Goal: Information Seeking & Learning: Learn about a topic

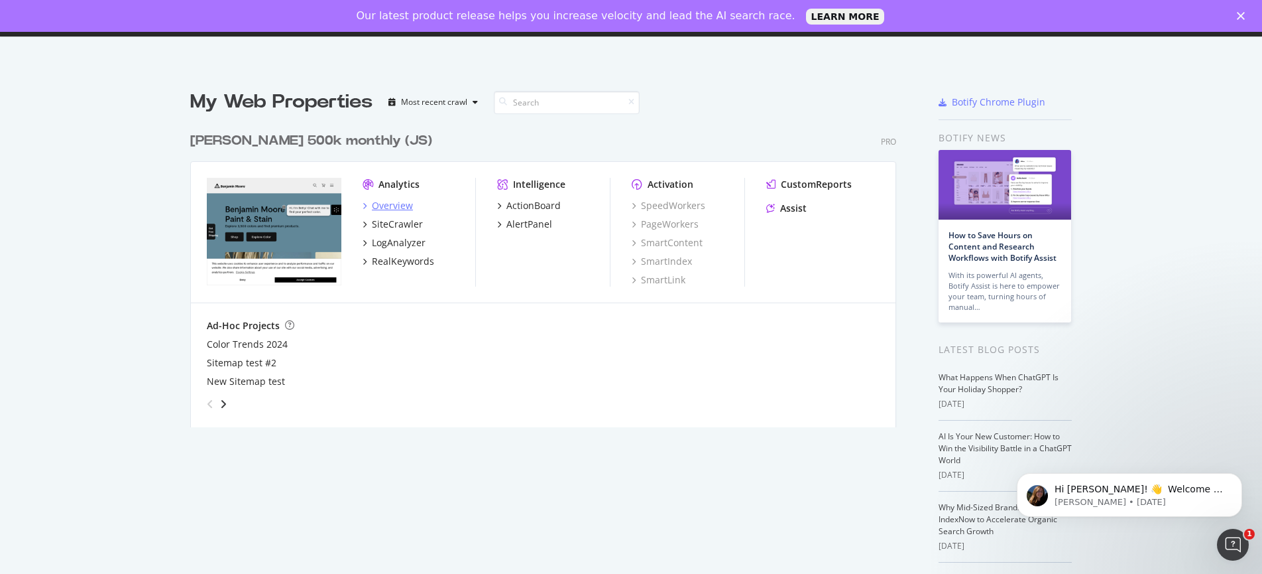
click at [385, 208] on div "Overview" at bounding box center [392, 205] width 41 height 13
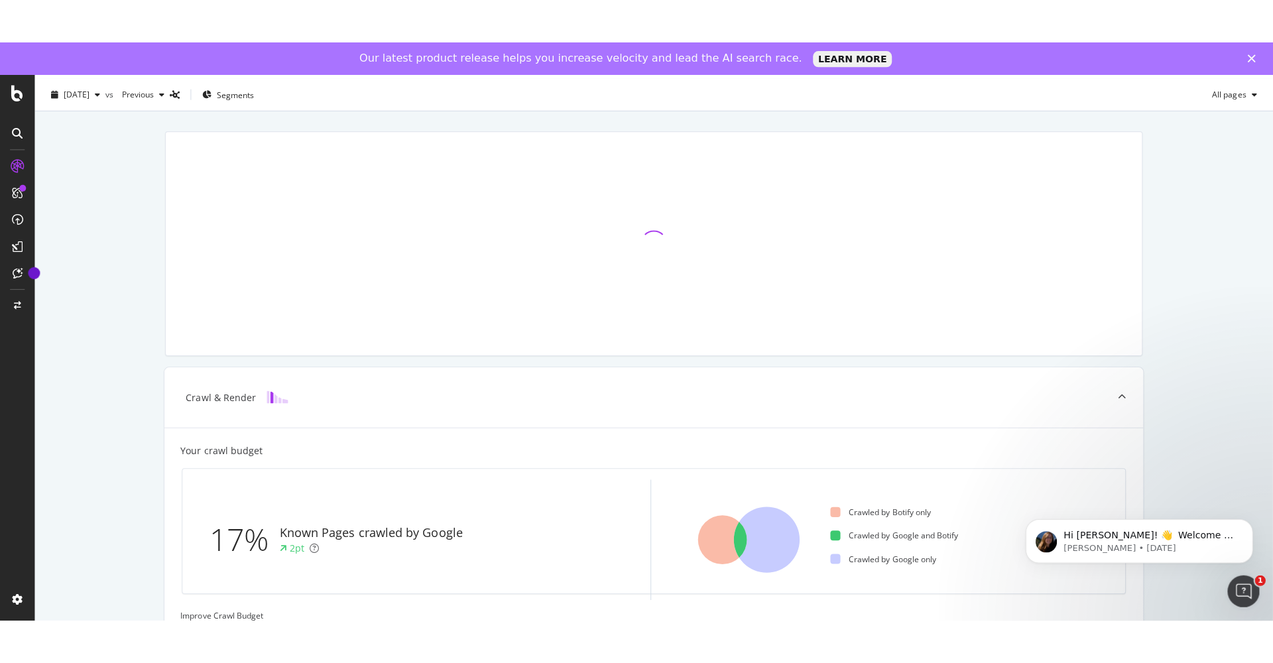
scroll to position [32, 0]
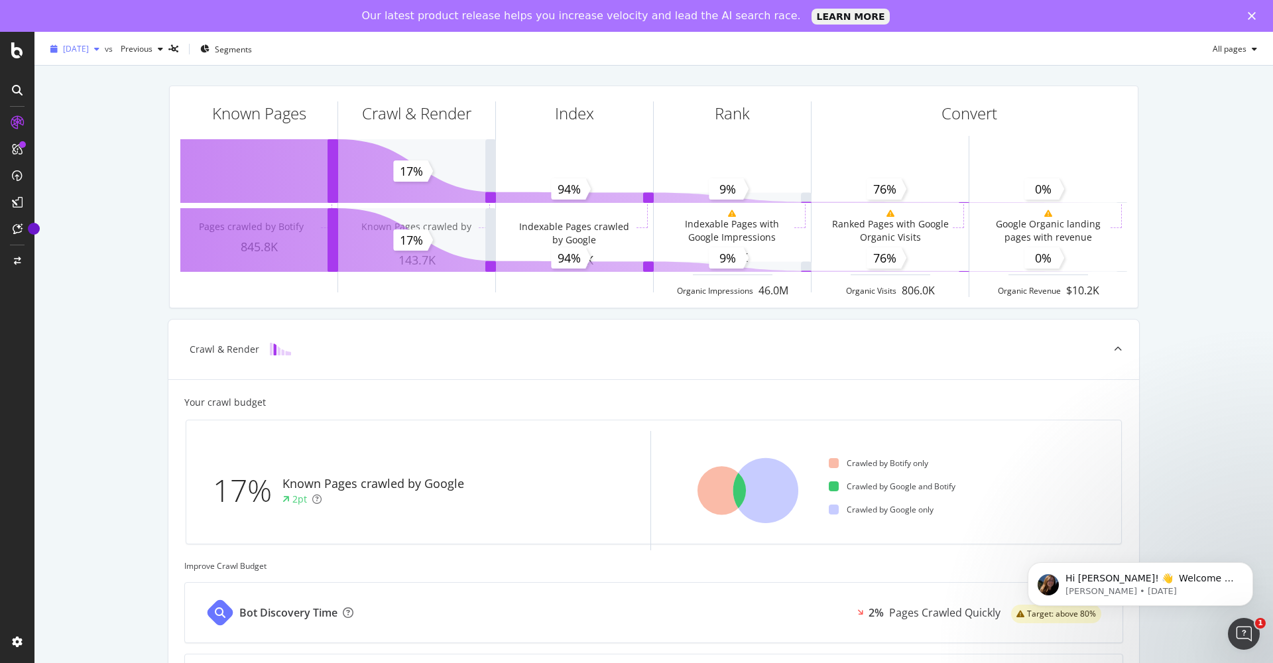
click at [88, 53] on span "[DATE]" at bounding box center [76, 48] width 26 height 11
click at [112, 122] on div "2025 Jun. 1st" at bounding box center [99, 121] width 71 height 12
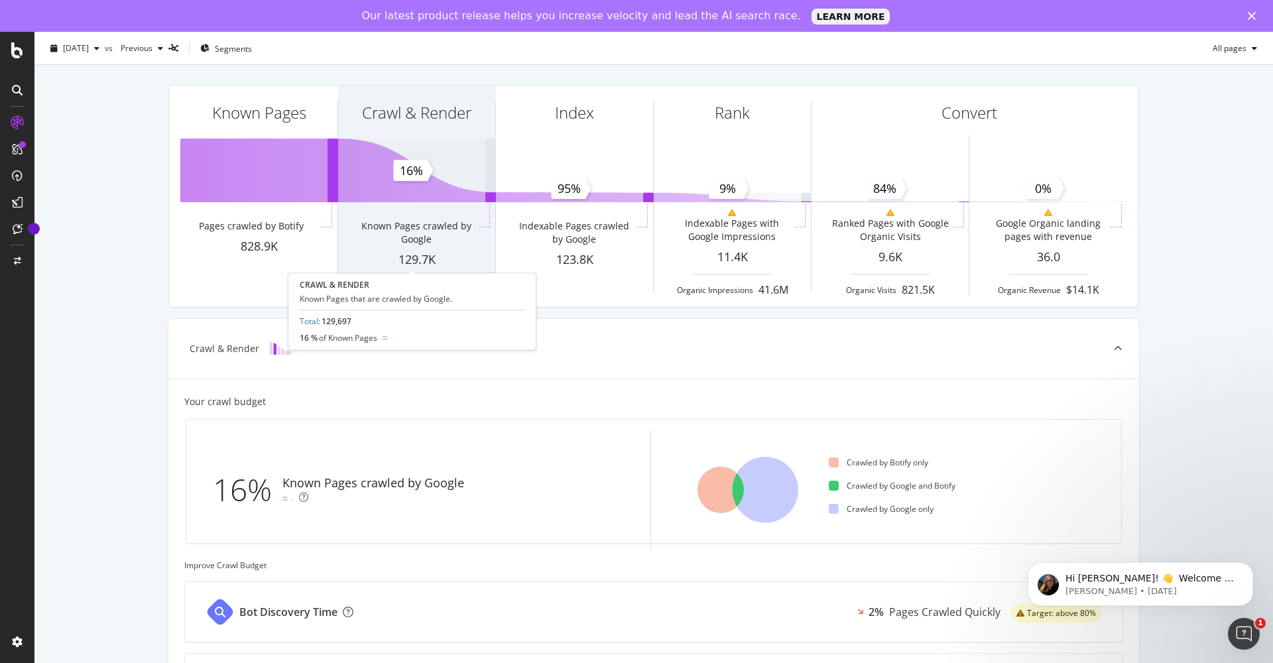
scroll to position [367, 0]
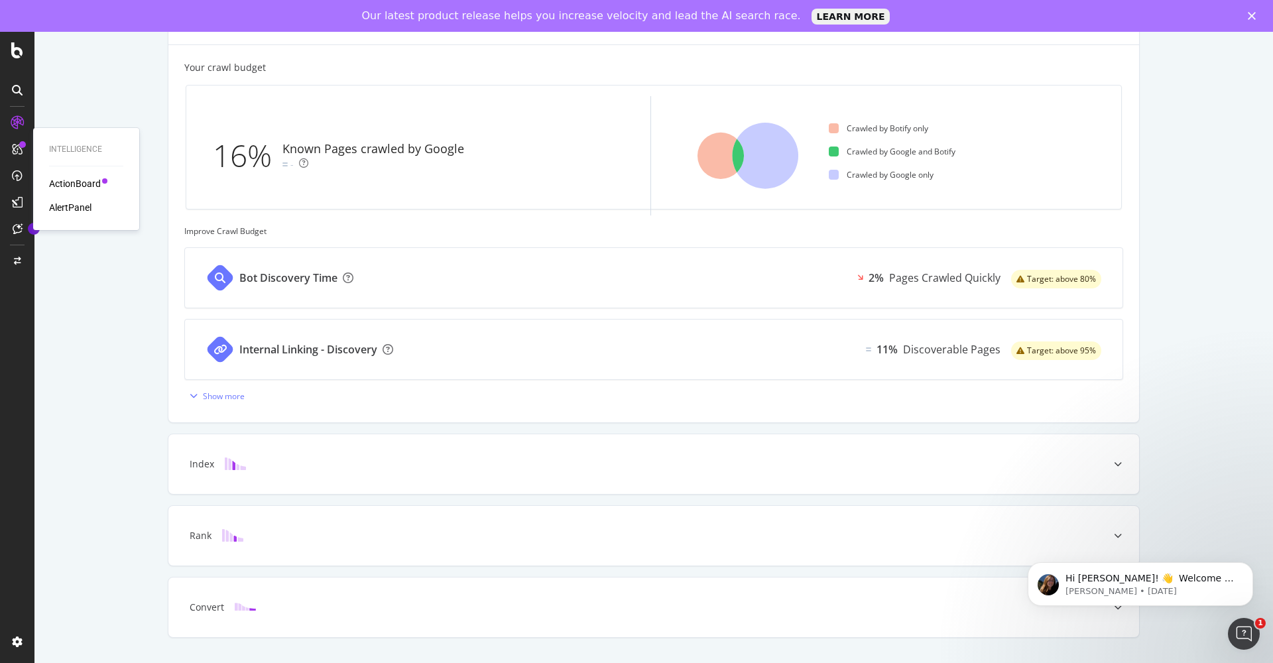
click at [67, 180] on div "ActionBoard" at bounding box center [75, 183] width 52 height 13
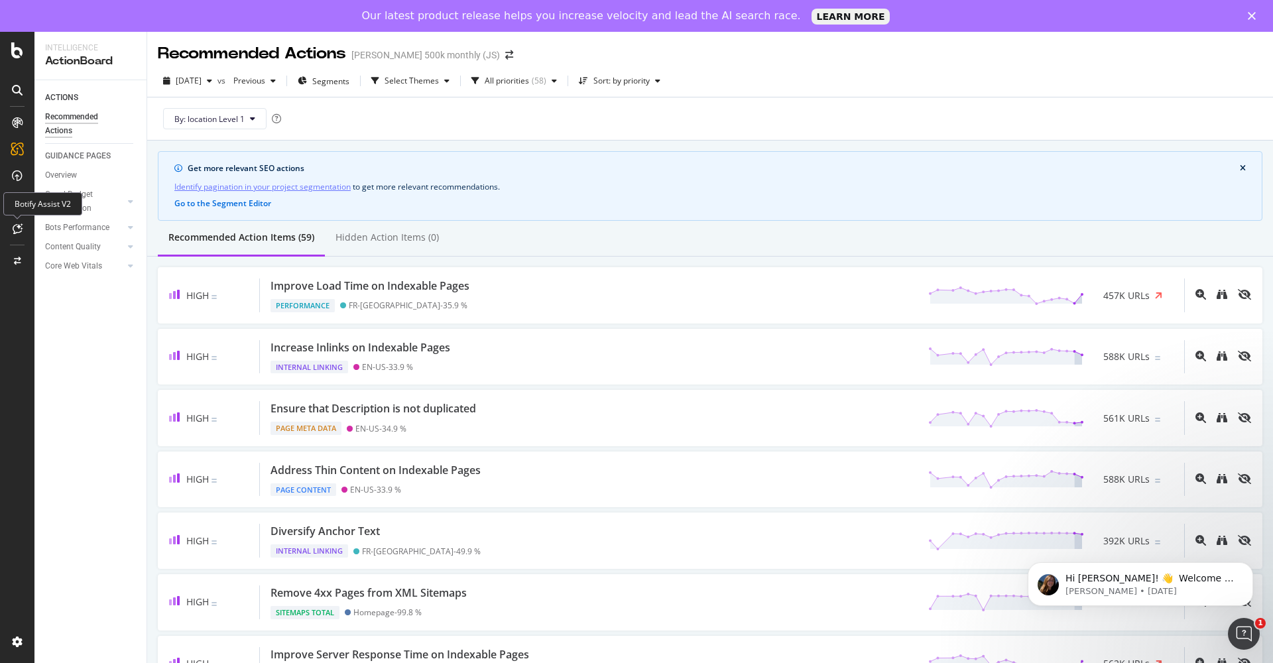
click at [16, 222] on div at bounding box center [17, 228] width 21 height 21
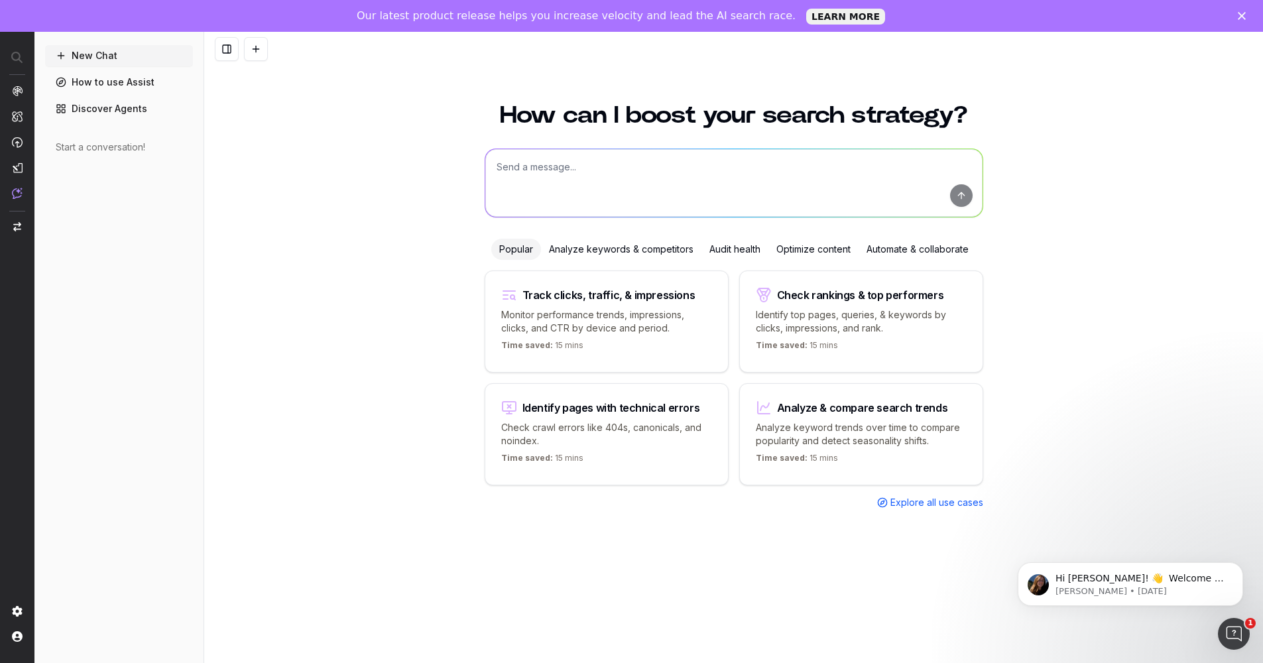
click at [844, 468] on div "Analyze & compare search trends Analyze keyword trends over time to compare pop…" at bounding box center [861, 434] width 244 height 102
type textarea "Analyze search trends for:"
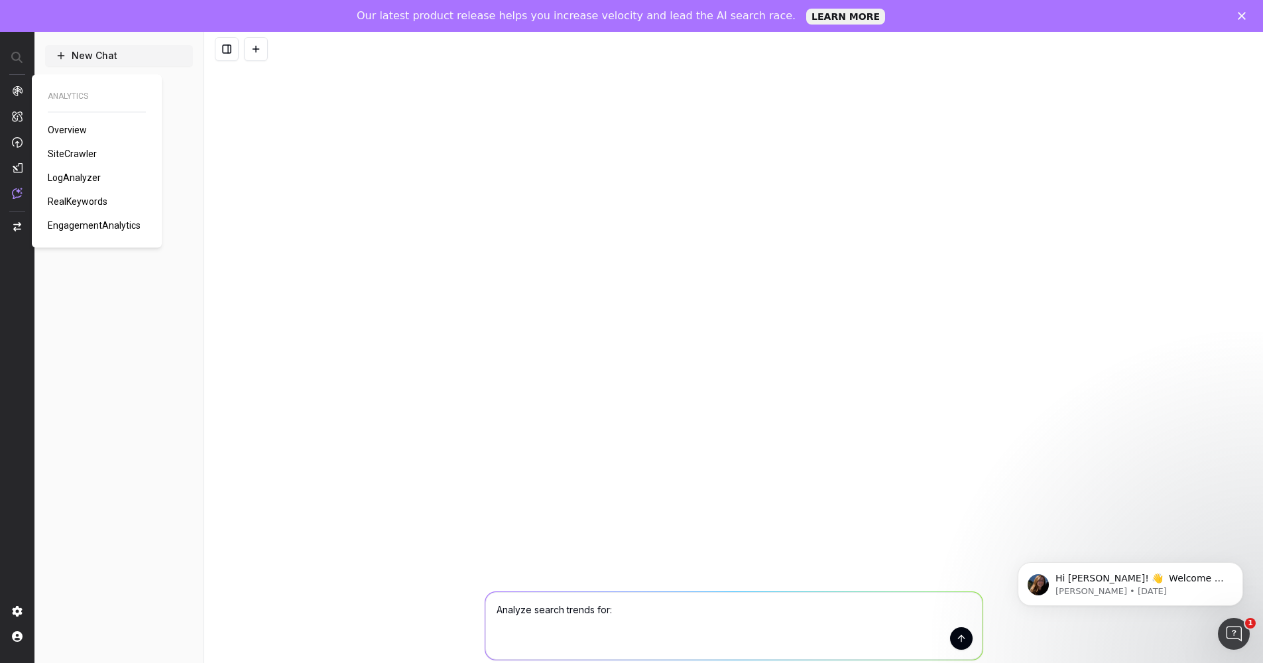
click at [19, 92] on img at bounding box center [17, 91] width 11 height 11
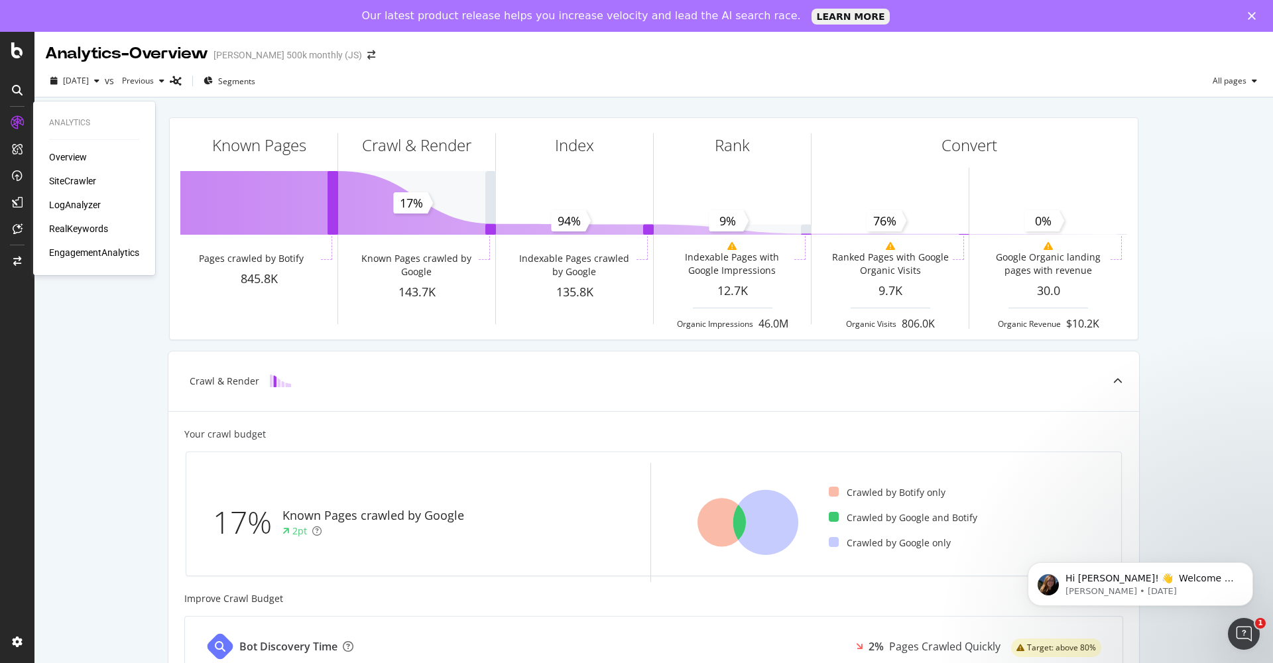
click at [100, 254] on div "EngagementAnalytics" at bounding box center [94, 252] width 90 height 13
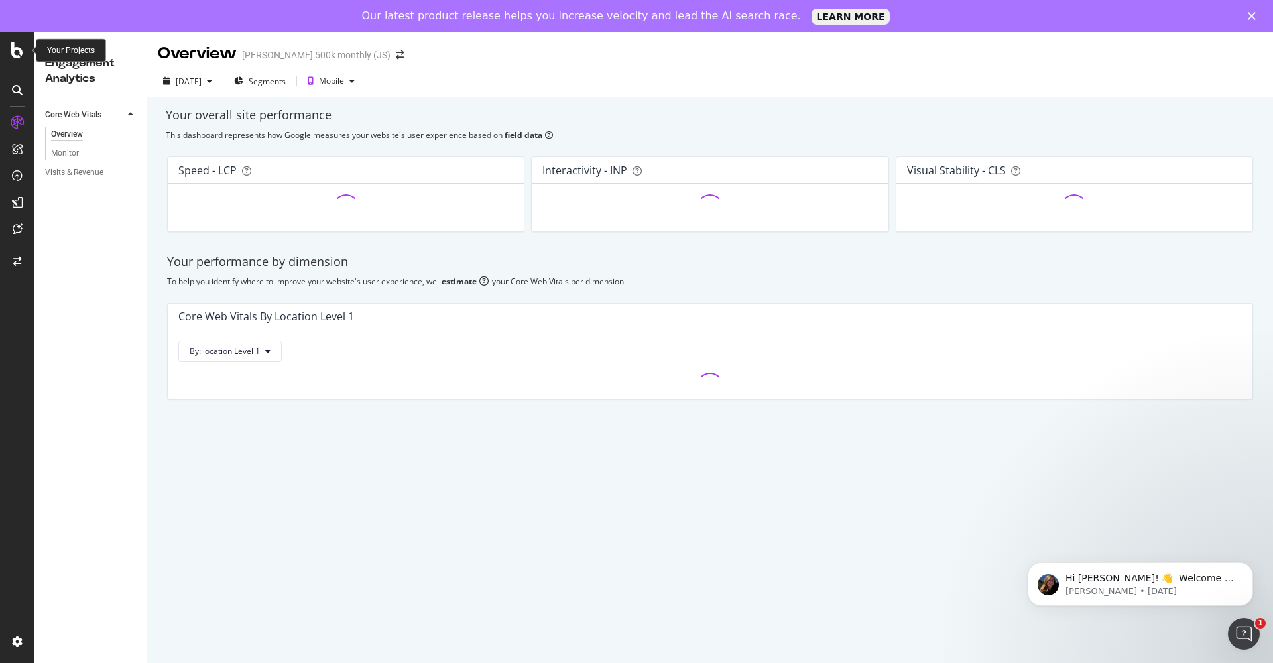
click at [17, 48] on icon at bounding box center [17, 50] width 12 height 16
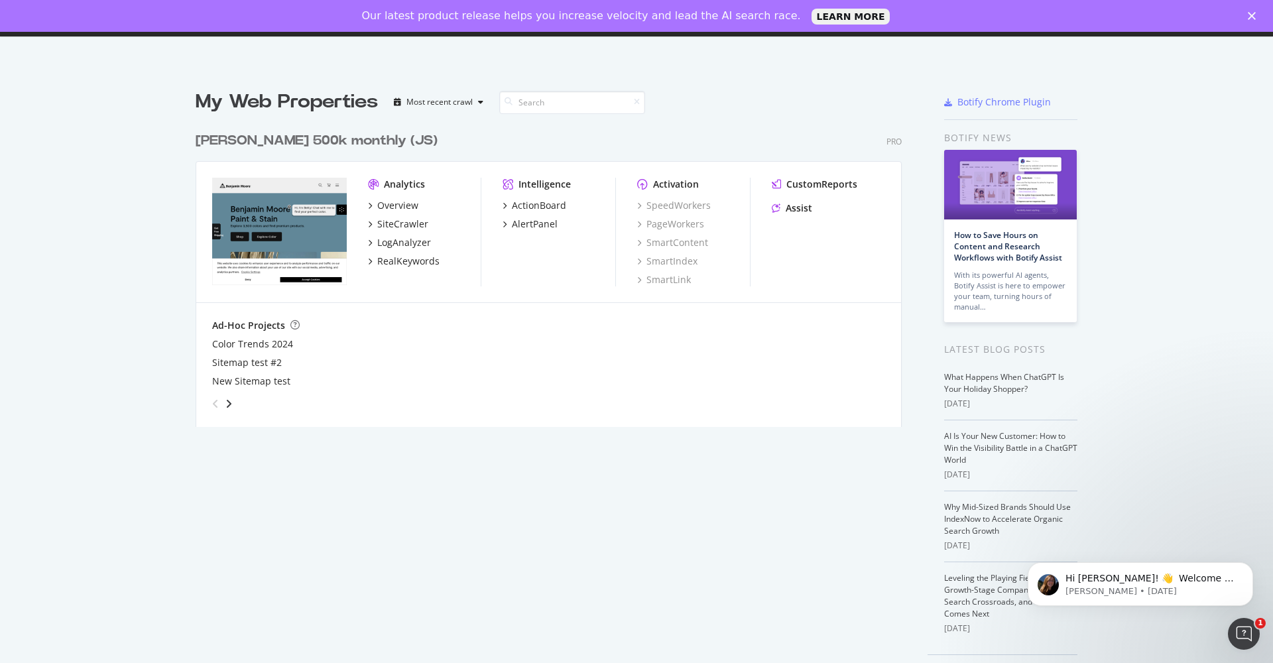
scroll to position [653, 1253]
click at [399, 199] on div "Overview" at bounding box center [397, 205] width 41 height 13
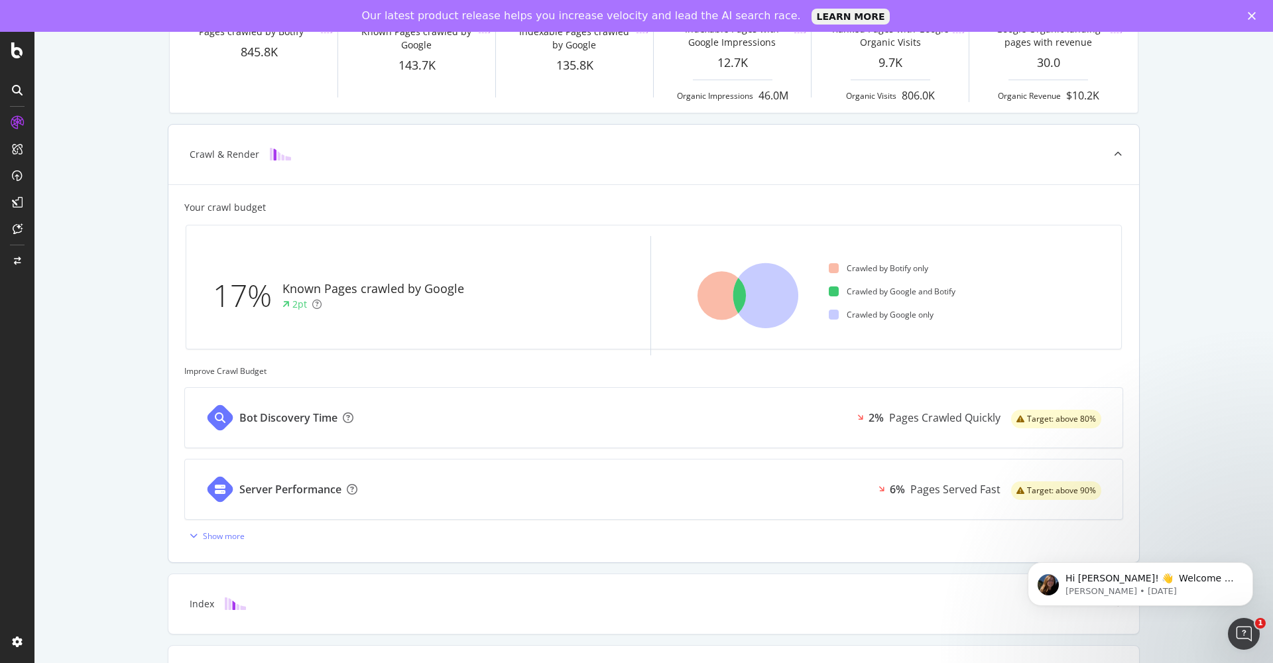
scroll to position [367, 0]
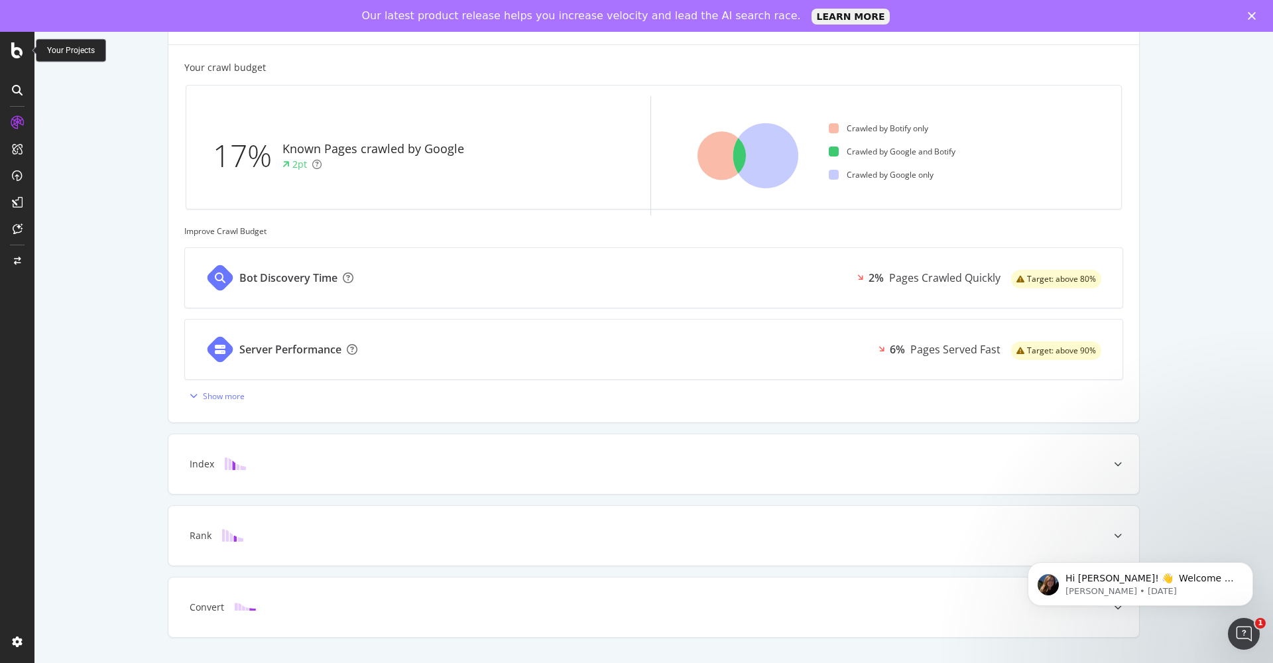
click at [16, 48] on icon at bounding box center [17, 50] width 12 height 16
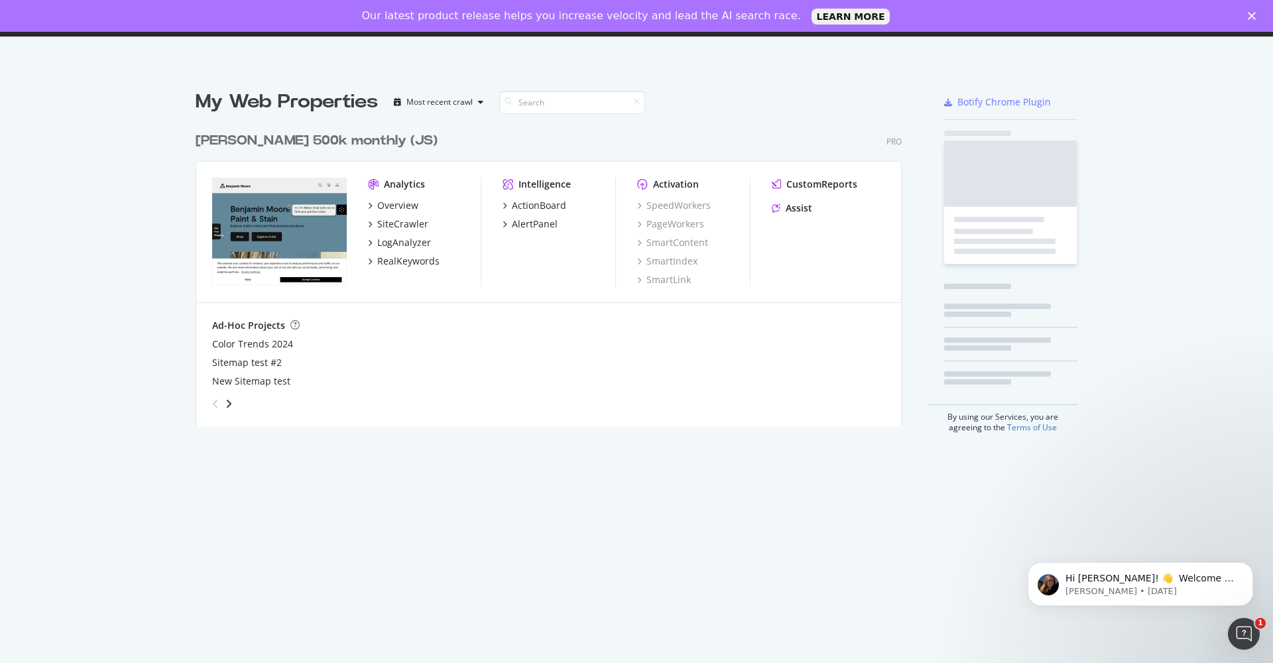
scroll to position [653, 1253]
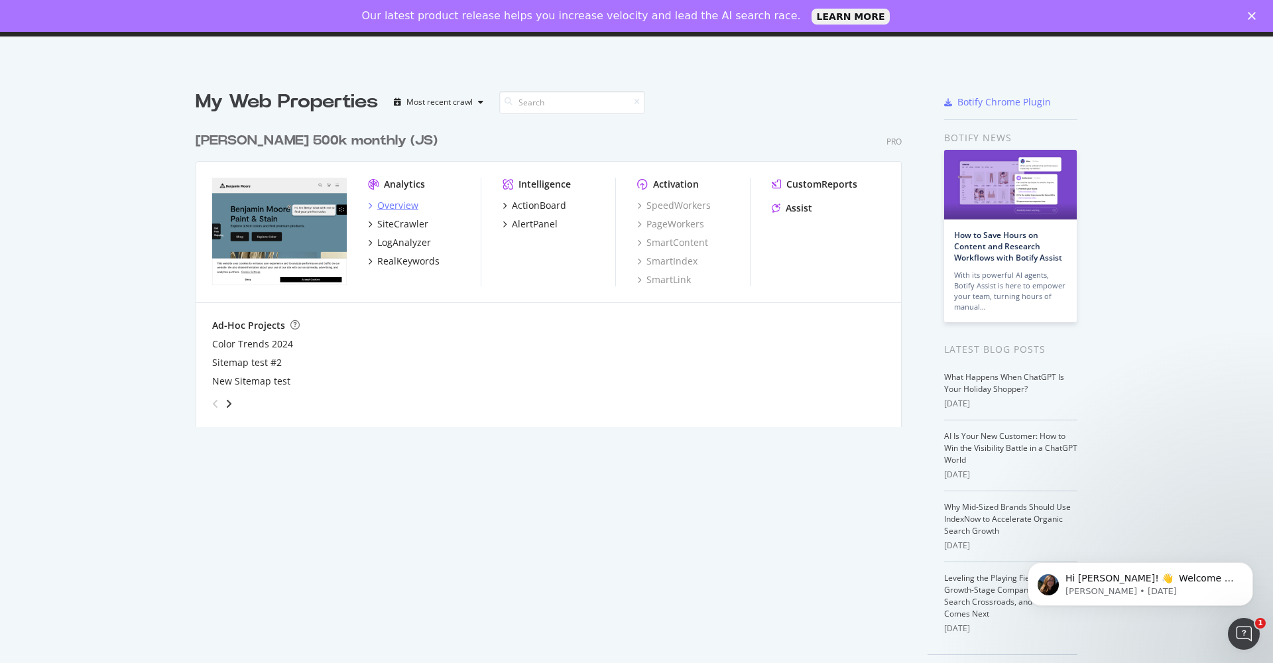
click at [394, 204] on div "Overview" at bounding box center [397, 205] width 41 height 13
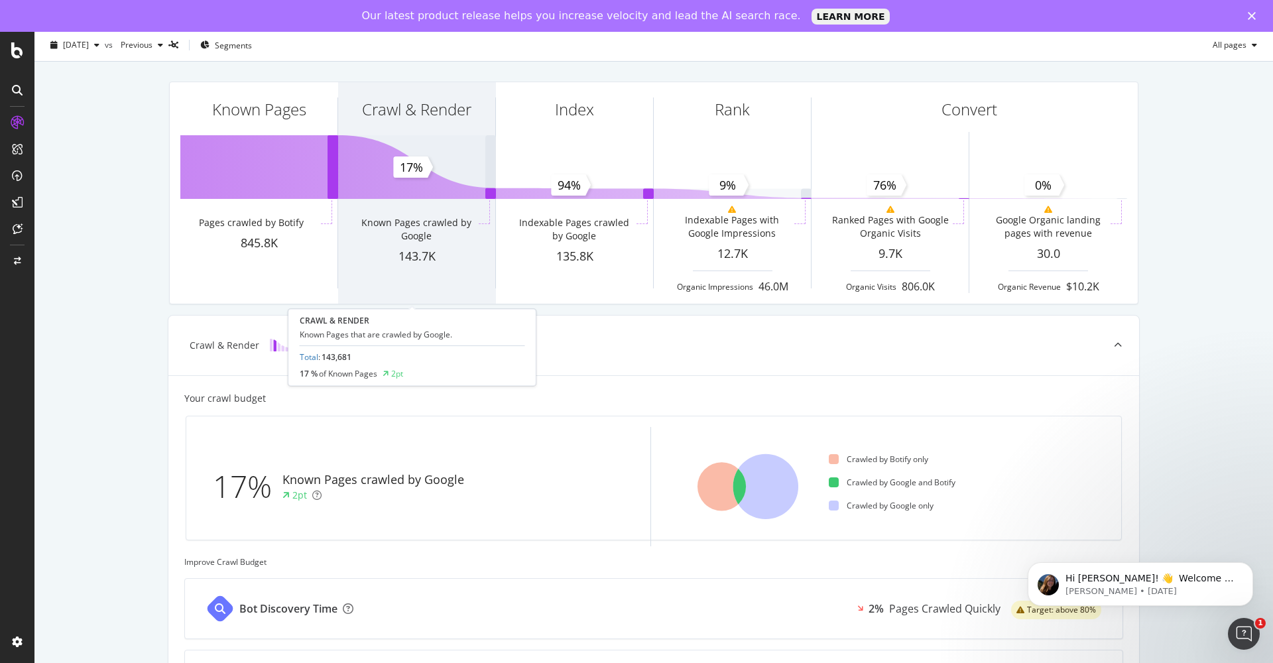
scroll to position [367, 0]
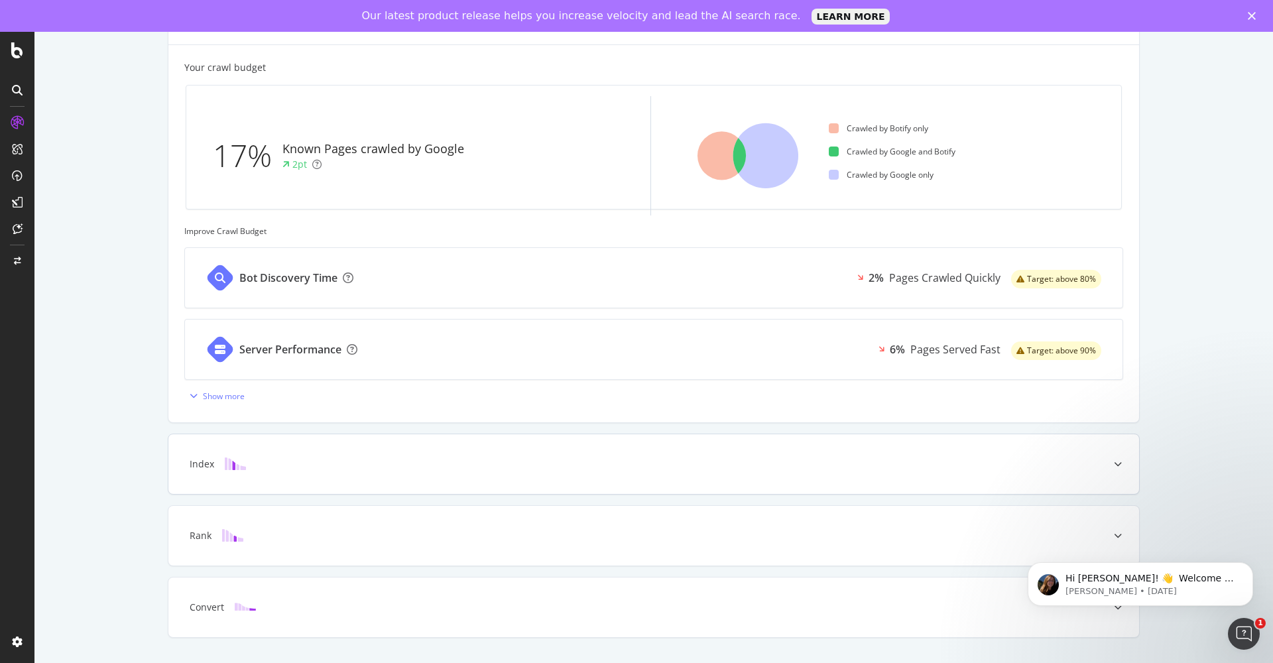
click at [315, 462] on div "Index" at bounding box center [633, 464] width 918 height 13
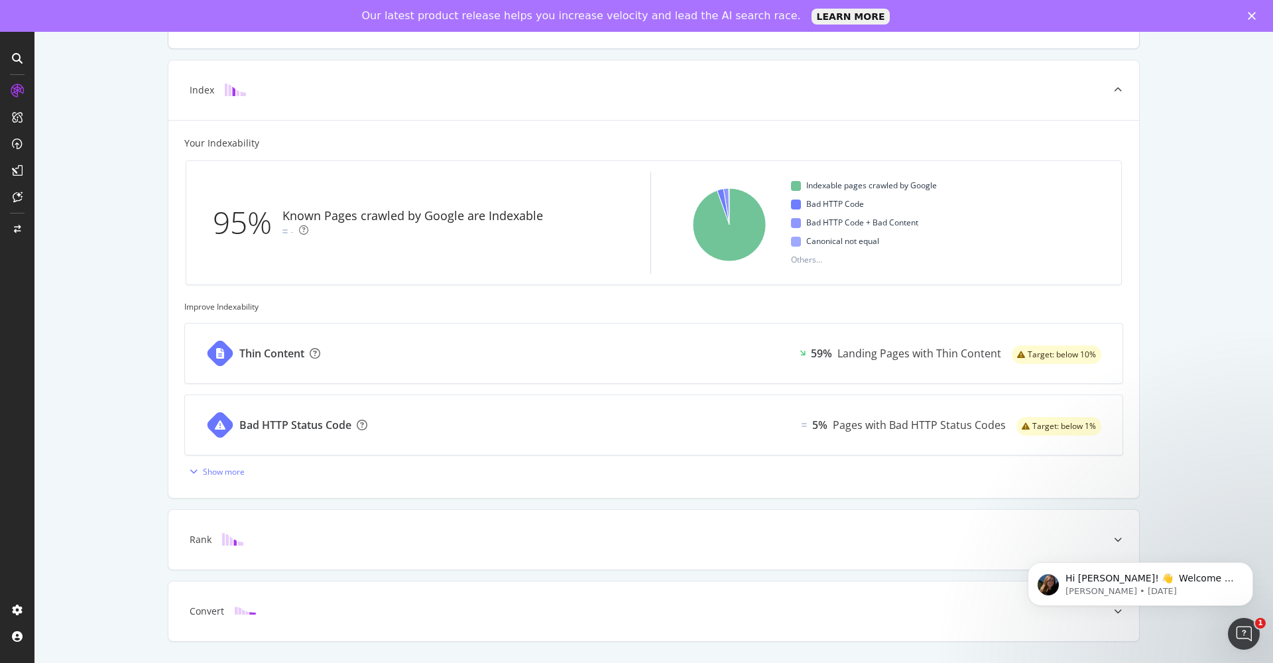
scroll to position [0, 0]
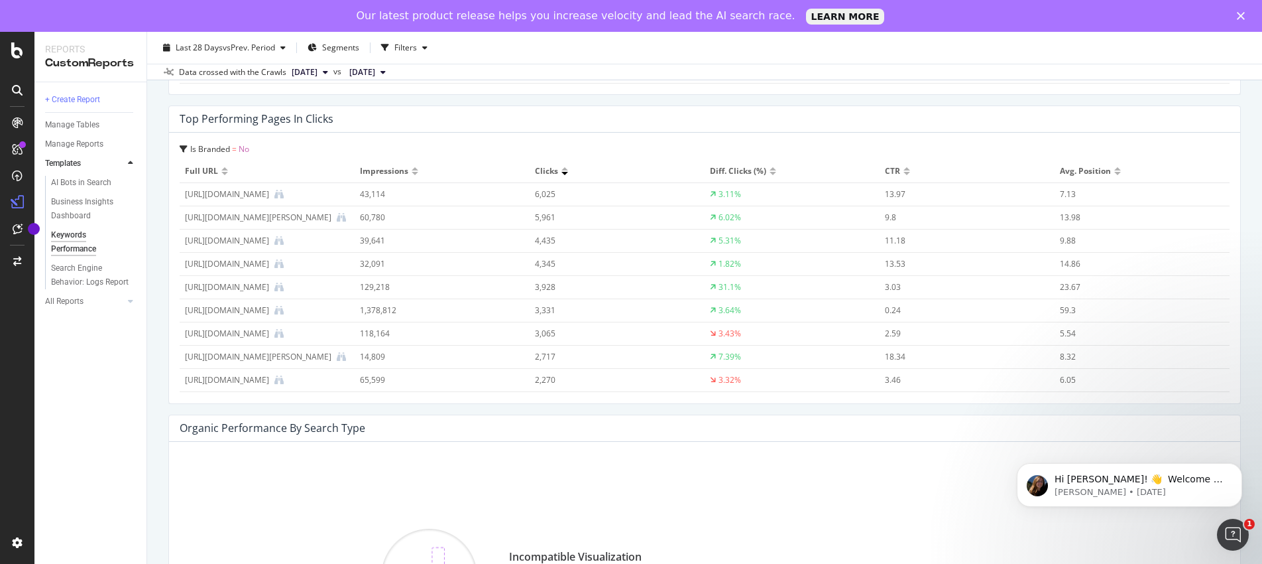
scroll to position [166, 0]
